Goal: Navigation & Orientation: Go to known website

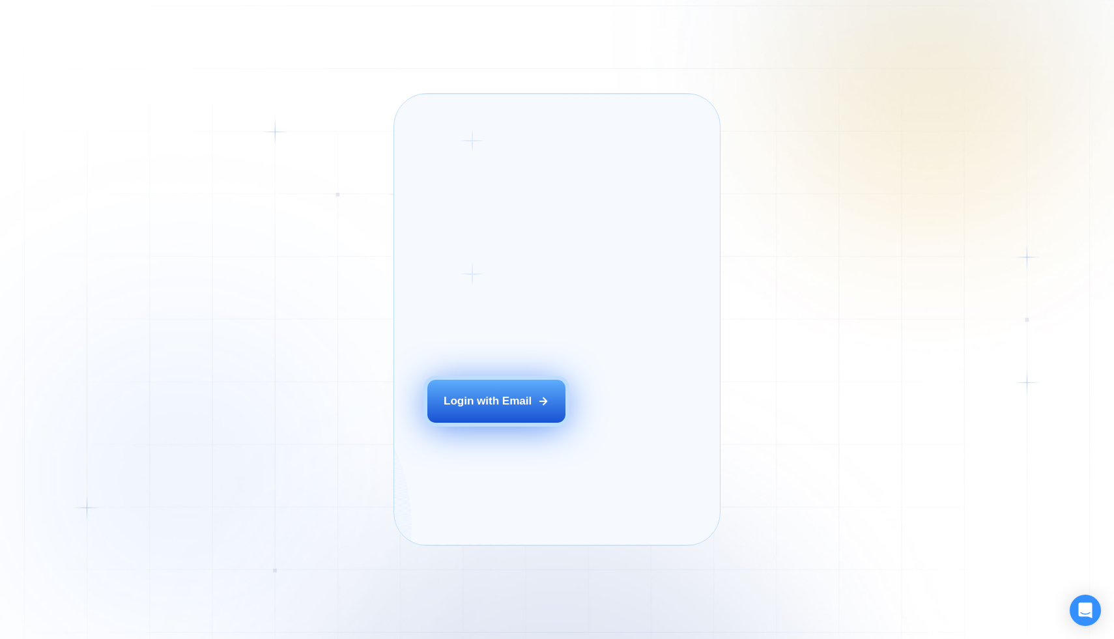
click at [485, 423] on button "Login with Email" at bounding box center [496, 401] width 138 height 43
